Goal: Task Accomplishment & Management: Manage account settings

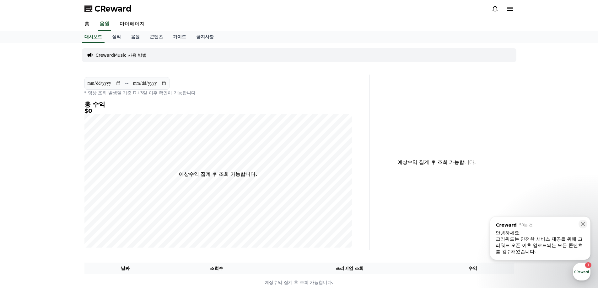
click at [522, 248] on div "크리워드는 안전한 서비스 제공을 위해 크리워드 오픈 이후 업로드되는 모든 콘텐츠를 검수해왔습니다. ​" at bounding box center [540, 245] width 89 height 19
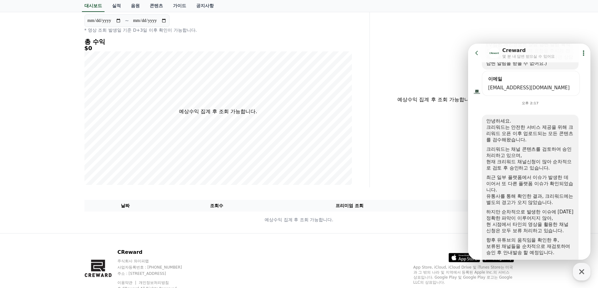
scroll to position [109, 0]
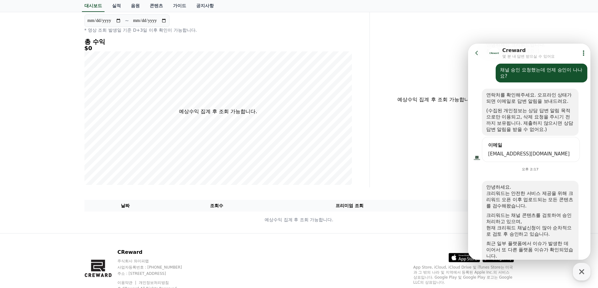
click at [433, 174] on div "예상수익 집계 후 조회 가능합니다." at bounding box center [444, 100] width 144 height 176
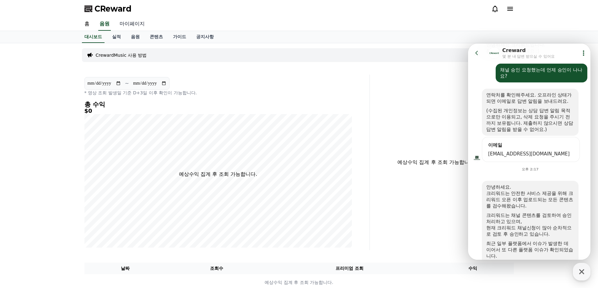
click at [133, 24] on link "마이페이지" at bounding box center [132, 24] width 35 height 13
select select "**********"
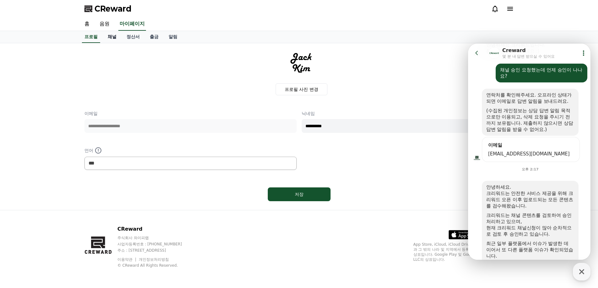
click at [109, 42] on link "채널" at bounding box center [112, 37] width 19 height 12
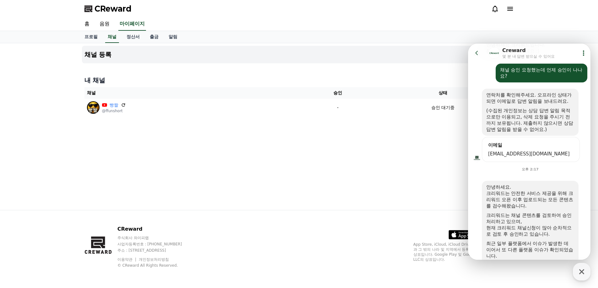
click at [475, 51] on icon at bounding box center [477, 53] width 6 height 6
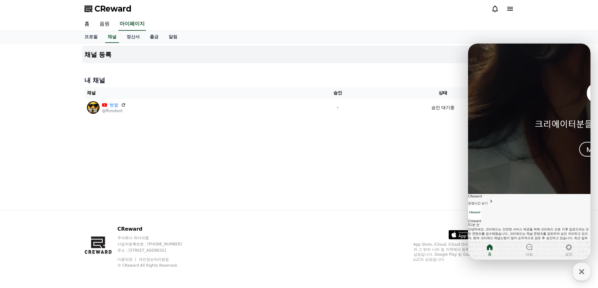
click at [425, 127] on div "채널 등록 내 채널 채널 승인 상태 빵짤 @ffunshort - 승인 대기중" at bounding box center [298, 126] width 439 height 167
drag, startPoint x: 581, startPoint y: 273, endPoint x: 562, endPoint y: 264, distance: 20.8
click at [581, 273] on icon "button" at bounding box center [581, 272] width 5 height 5
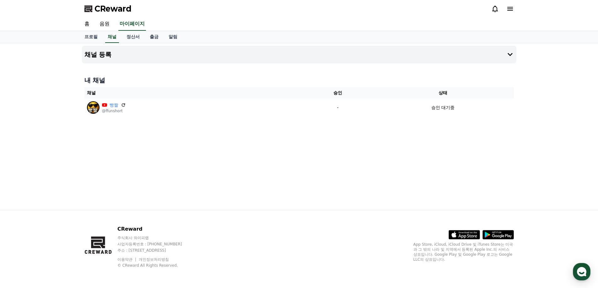
click at [433, 202] on div "채널 등록 내 채널 채널 승인 상태 빵짤 @ffunshort - 승인 대기중" at bounding box center [298, 126] width 439 height 167
